Goal: Task Accomplishment & Management: Manage account settings

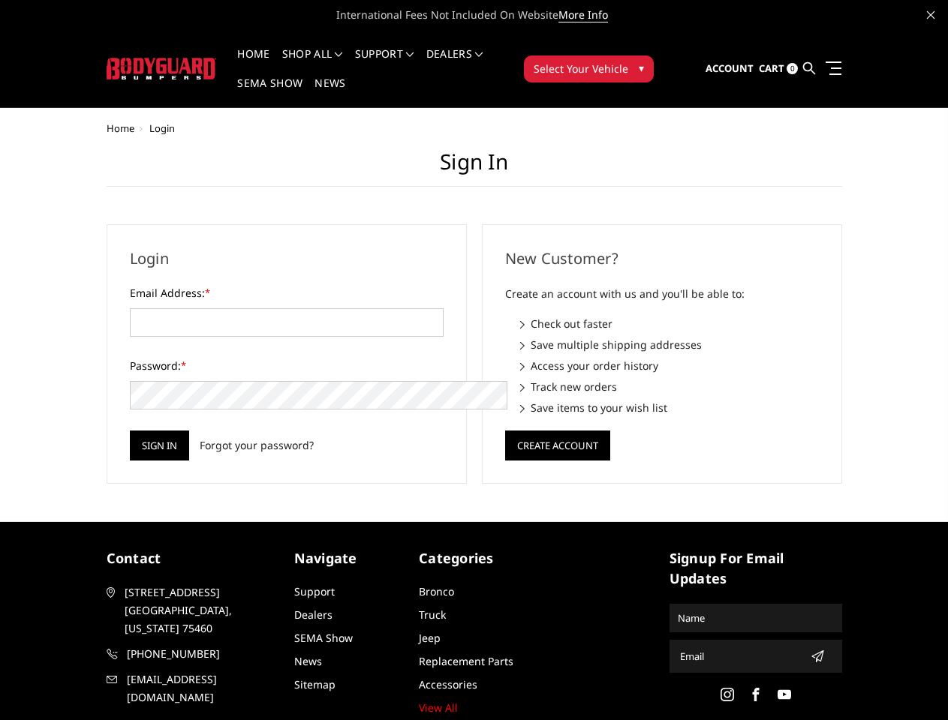
click at [474, 360] on div "New Customer? Create an account with us and you'll be able to: Check out faster…" at bounding box center [661, 354] width 375 height 260
click at [404, 54] on li "Support FAQ Install Instructions Shipping Warranty Terms & Conditions Cancellat…" at bounding box center [384, 63] width 71 height 29
click at [404, 63] on li "Support FAQ Install Instructions Shipping Warranty Terms & Conditions Cancellat…" at bounding box center [384, 63] width 71 height 29
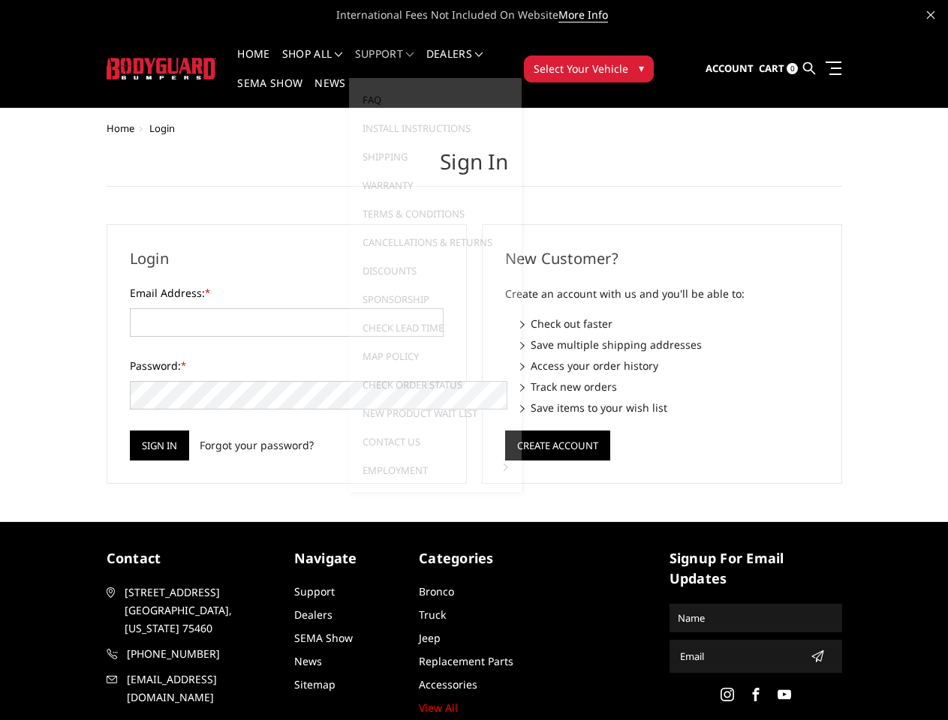
click at [628, 61] on span "Select Your Vehicle" at bounding box center [580, 69] width 95 height 16
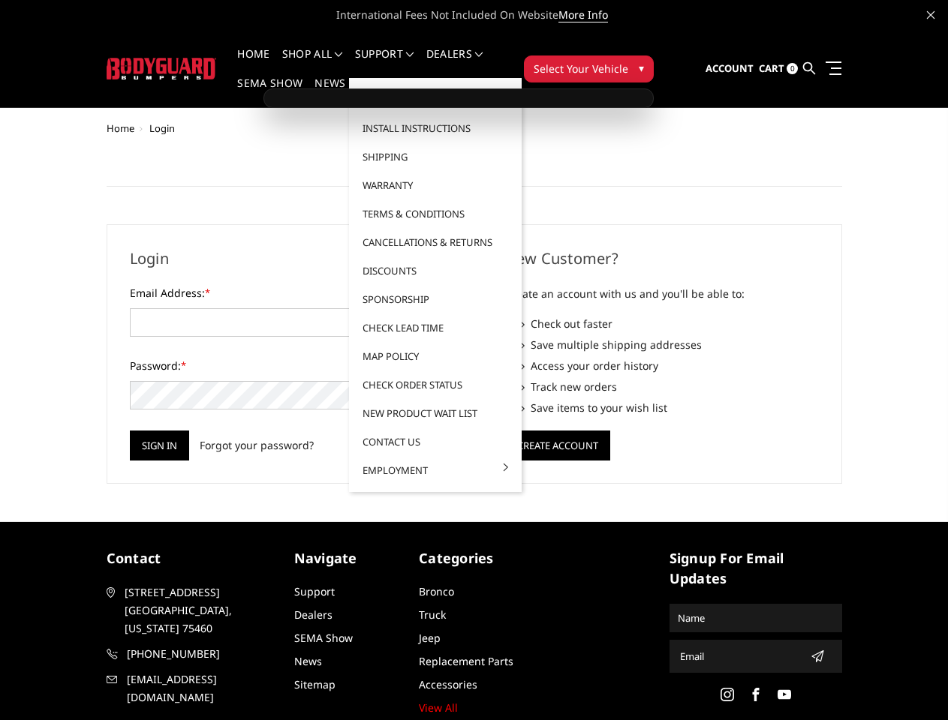
click at [628, 61] on span "Select Your Vehicle" at bounding box center [580, 69] width 95 height 16
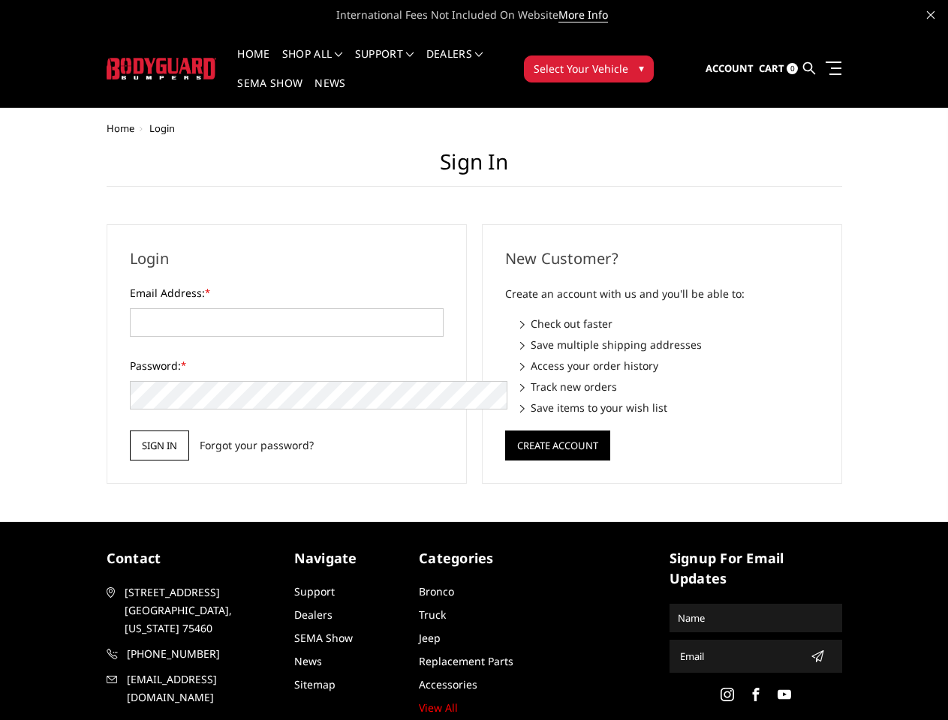
click at [130, 431] on input "Sign in" at bounding box center [159, 446] width 59 height 30
click at [557, 431] on button "Create Account" at bounding box center [557, 446] width 105 height 30
click at [811, 650] on icon "submit" at bounding box center [817, 656] width 12 height 12
